Goal: Information Seeking & Learning: Learn about a topic

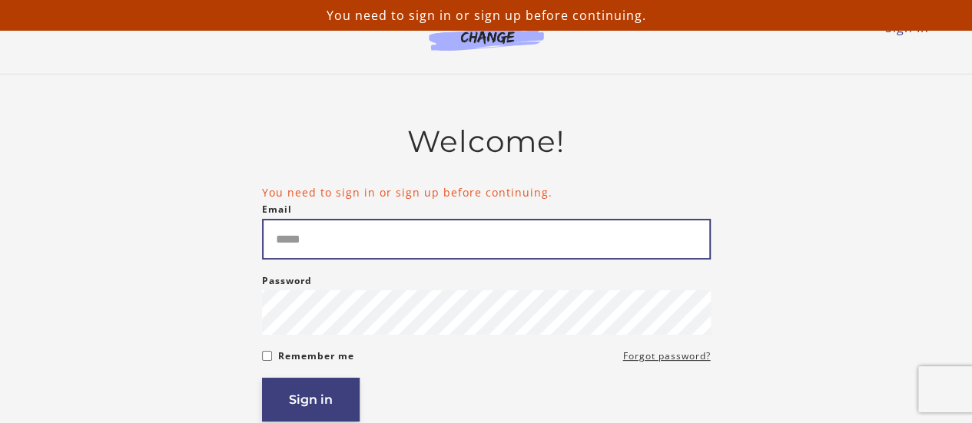
type input "**********"
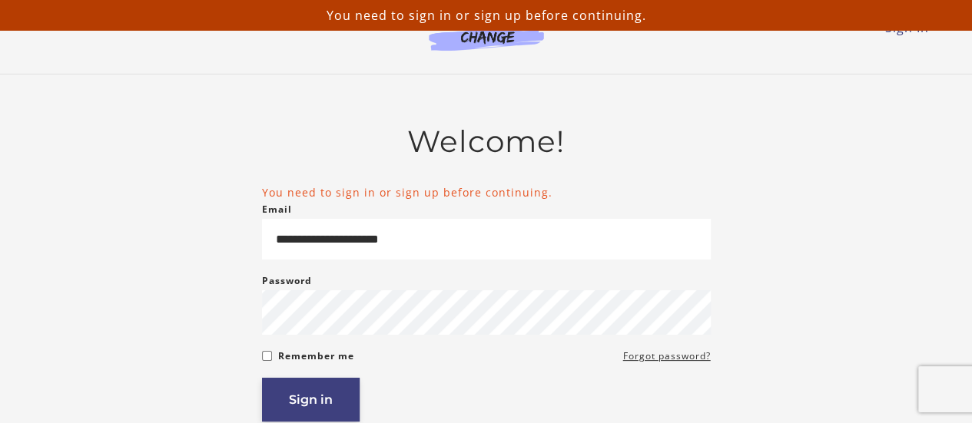
click at [314, 405] on button "Sign in" at bounding box center [311, 400] width 98 height 44
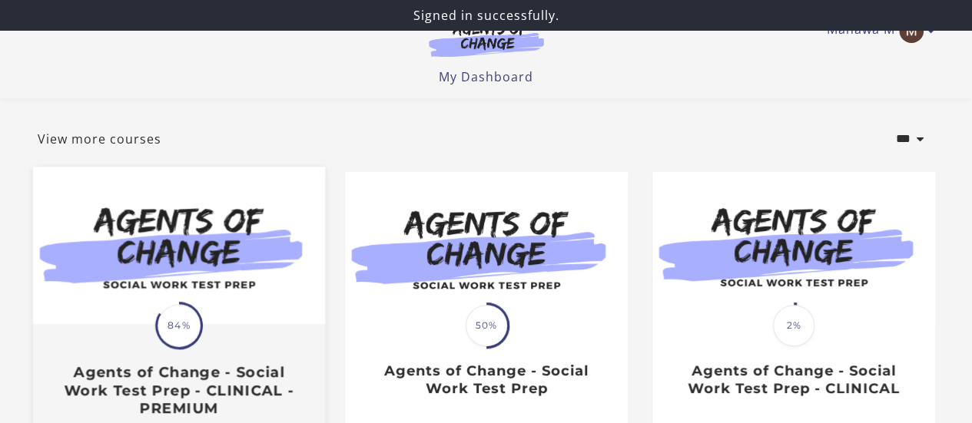
scroll to position [154, 0]
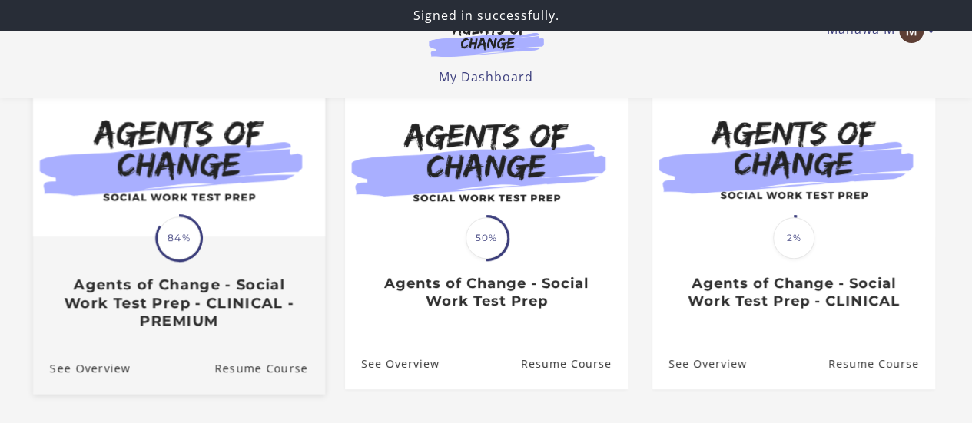
click at [203, 236] on img at bounding box center [178, 158] width 292 height 158
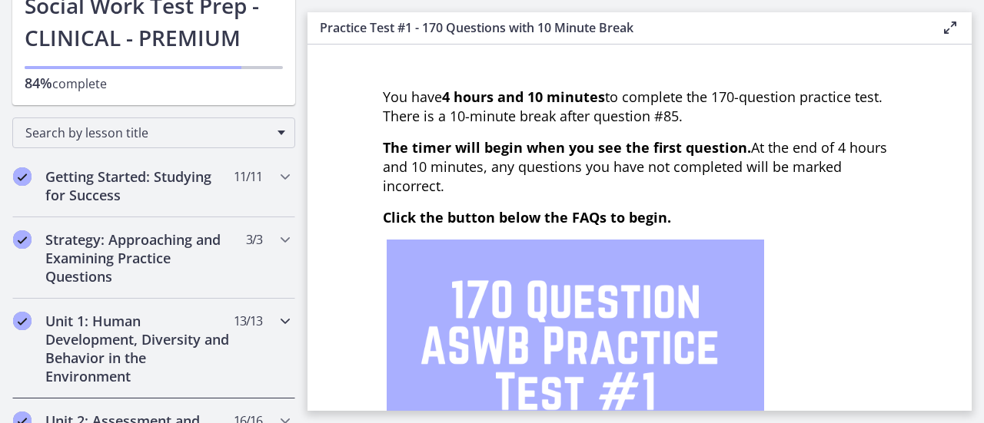
scroll to position [307, 0]
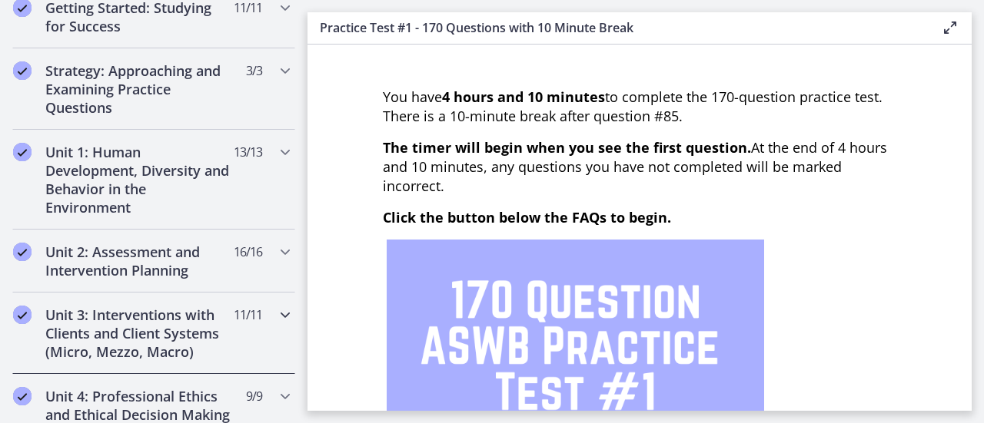
click at [118, 328] on h2 "Unit 3: Interventions with Clients and Client Systems (Micro, Mezzo, Macro)" at bounding box center [138, 333] width 187 height 55
